Goal: Information Seeking & Learning: Learn about a topic

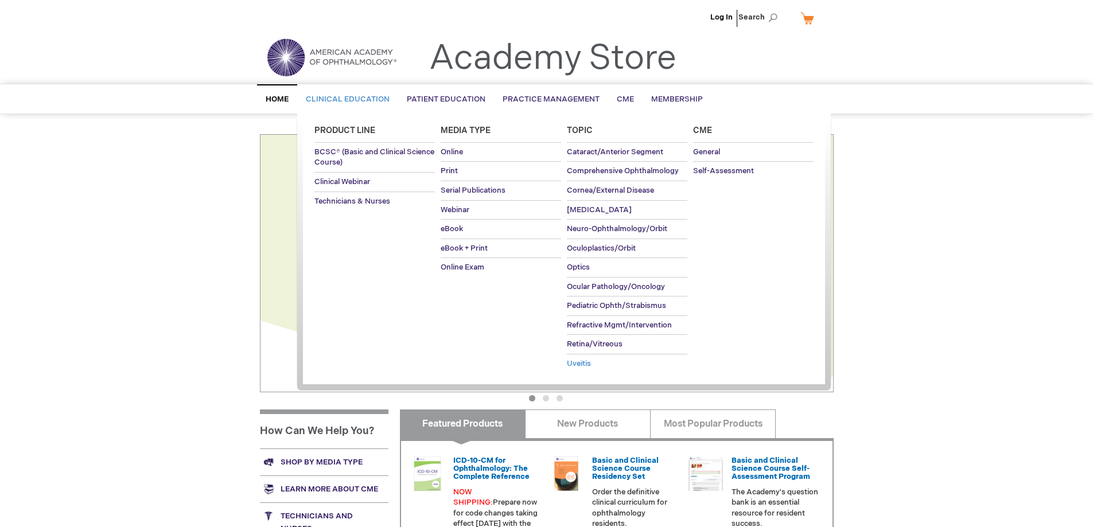
click at [581, 366] on span "Uveitis" at bounding box center [579, 363] width 24 height 9
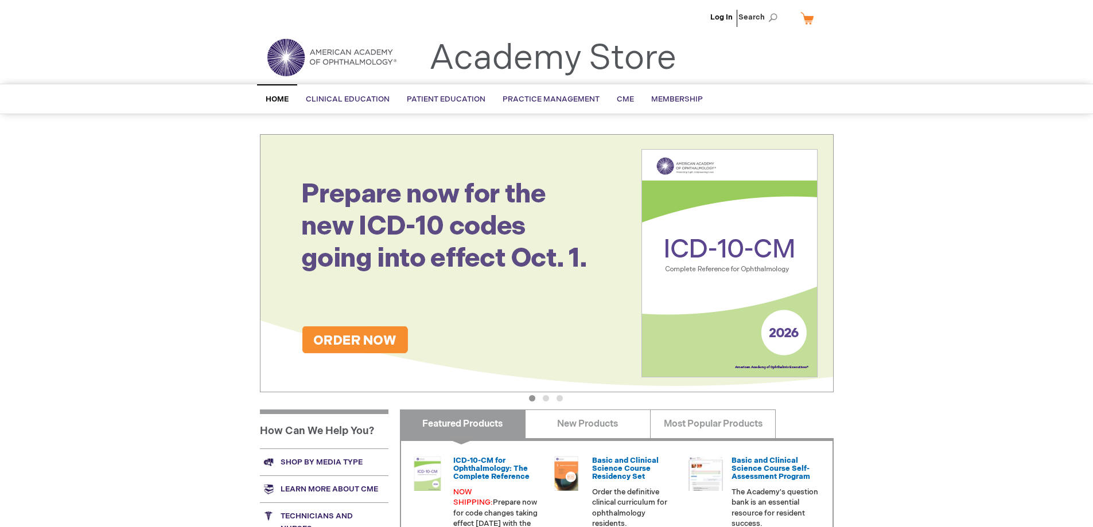
click at [349, 339] on img at bounding box center [547, 263] width 574 height 258
